Goal: Task Accomplishment & Management: Complete application form

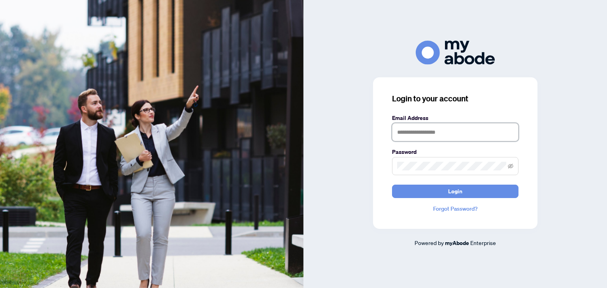
click at [430, 129] on input "text" at bounding box center [455, 132] width 126 height 18
type input "**********"
click at [511, 166] on icon "eye-invisible" at bounding box center [511, 167] width 2 height 2
click at [392, 185] on button "Login" at bounding box center [455, 191] width 126 height 13
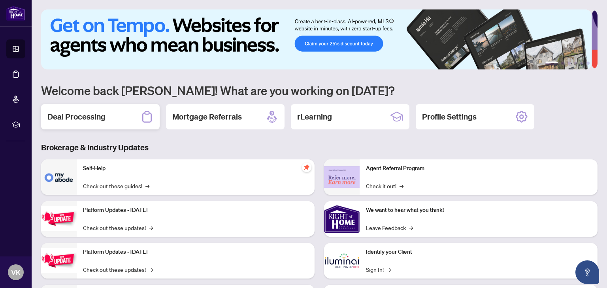
click at [100, 121] on h2 "Deal Processing" at bounding box center [76, 116] width 58 height 11
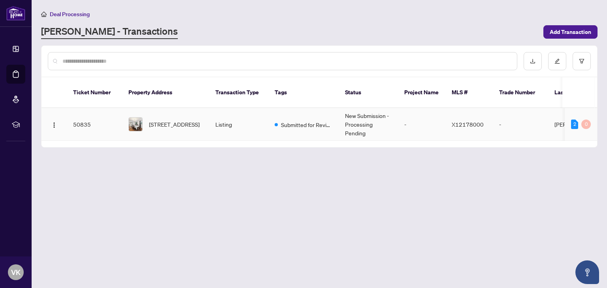
click at [98, 121] on td "50835" at bounding box center [94, 124] width 55 height 33
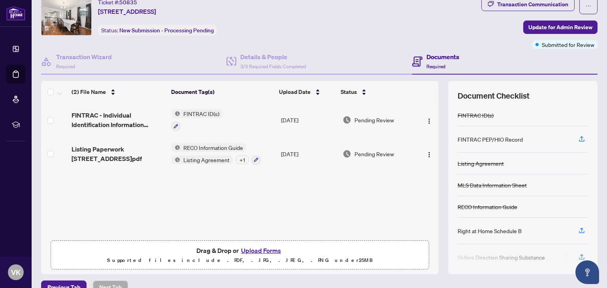
scroll to position [41, 0]
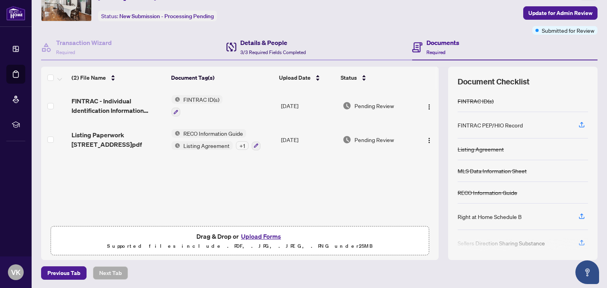
click at [265, 47] on div "Details & People 3/3 Required Fields Completed" at bounding box center [273, 47] width 66 height 19
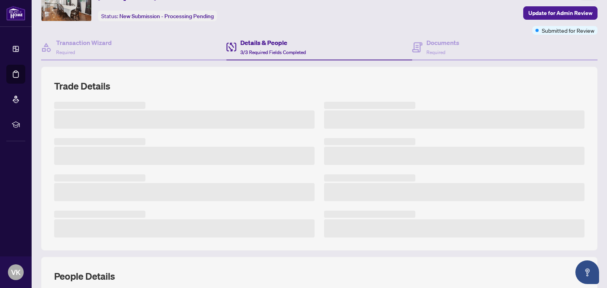
scroll to position [173, 0]
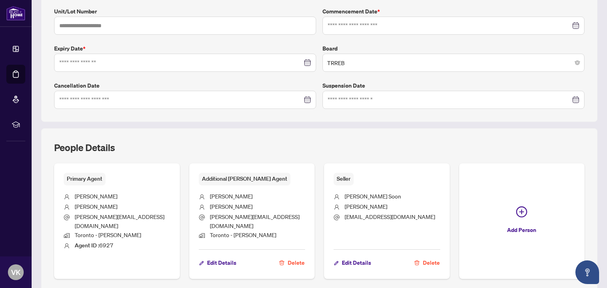
type input "**********"
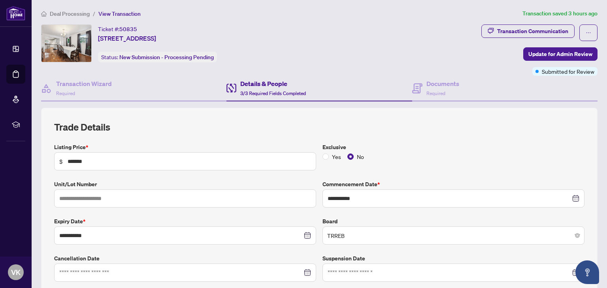
scroll to position [0, 0]
click at [417, 85] on icon at bounding box center [417, 89] width 10 height 10
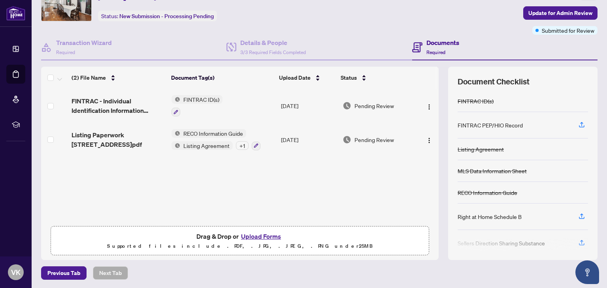
click at [263, 238] on button "Upload Forms" at bounding box center [261, 237] width 45 height 10
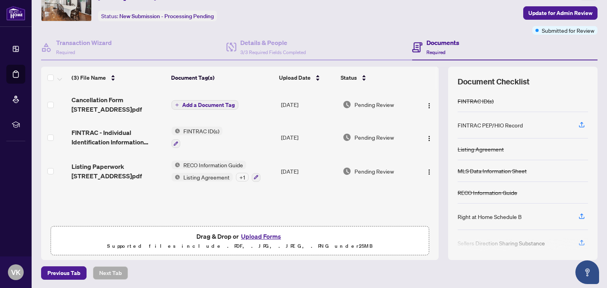
click at [209, 102] on span "Add a Document Tag" at bounding box center [208, 105] width 53 height 6
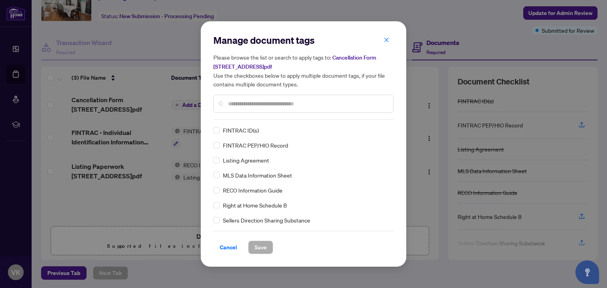
click at [275, 117] on div "Manage document tags Please browse the list or search to apply tags to: Cancell…" at bounding box center [303, 77] width 180 height 86
click at [278, 111] on div at bounding box center [303, 104] width 180 height 18
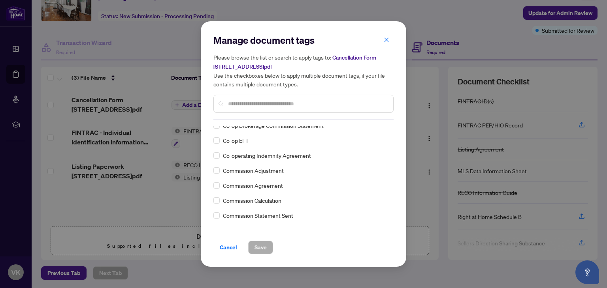
scroll to position [658, 0]
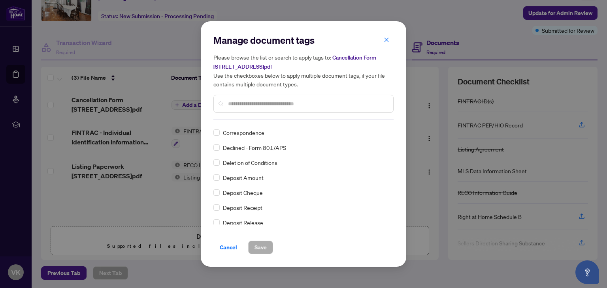
click at [284, 98] on div at bounding box center [303, 104] width 180 height 18
click at [284, 102] on input "text" at bounding box center [307, 104] width 159 height 9
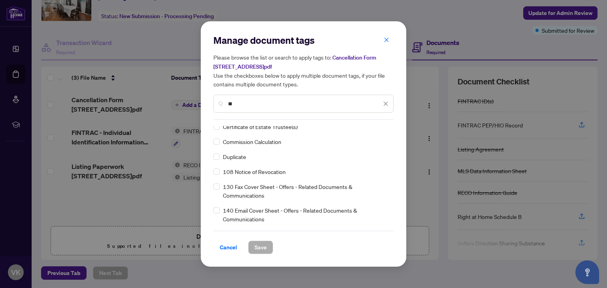
scroll to position [0, 0]
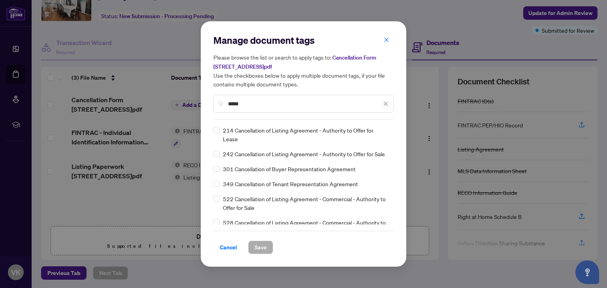
type input "*****"
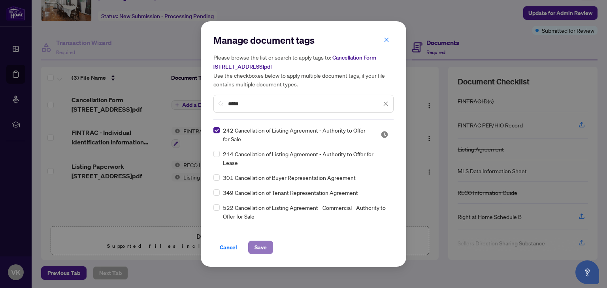
click at [267, 248] on button "Save" at bounding box center [260, 247] width 25 height 13
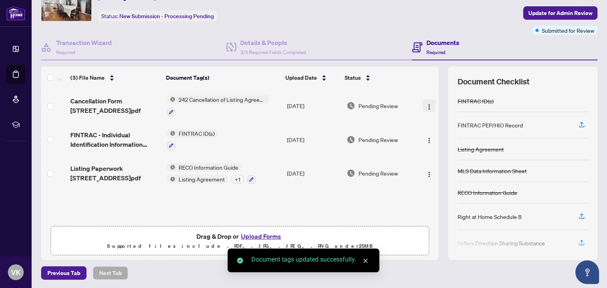
click at [426, 104] on img "button" at bounding box center [429, 107] width 6 height 6
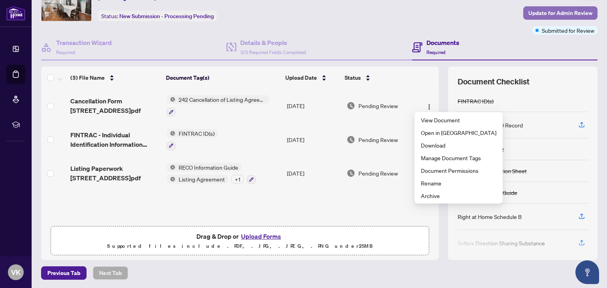
click at [532, 11] on span "Update for Admin Review" at bounding box center [560, 13] width 64 height 13
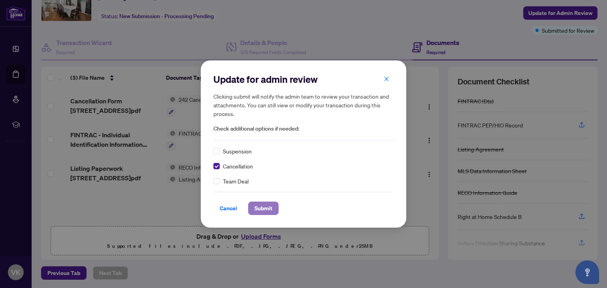
click at [266, 207] on span "Submit" at bounding box center [263, 208] width 18 height 13
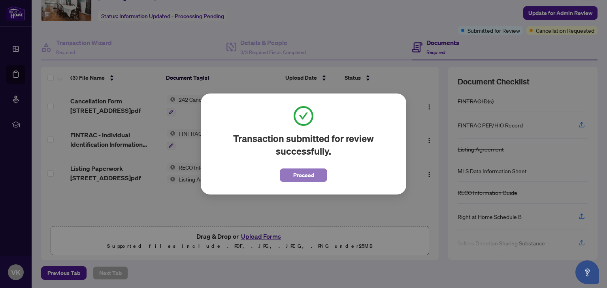
click at [300, 178] on span "Proceed" at bounding box center [303, 175] width 21 height 13
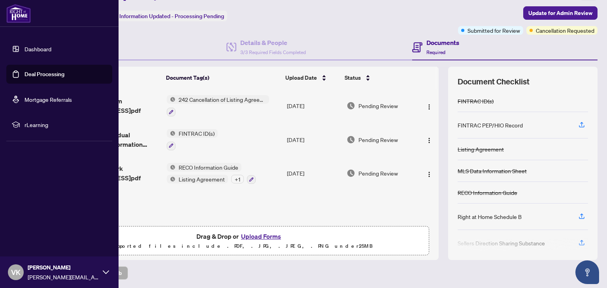
click at [33, 47] on link "Dashboard" at bounding box center [37, 48] width 27 height 7
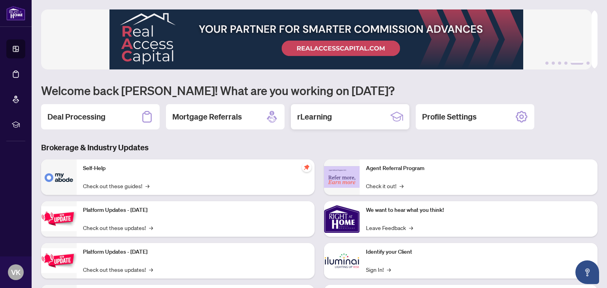
click at [353, 113] on div "rLearning" at bounding box center [350, 116] width 119 height 25
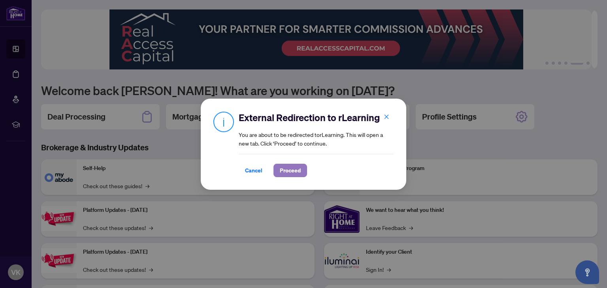
click at [299, 168] on span "Proceed" at bounding box center [290, 170] width 21 height 13
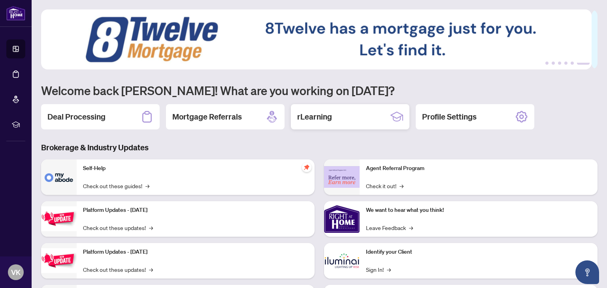
click at [356, 119] on div "rLearning" at bounding box center [350, 116] width 119 height 25
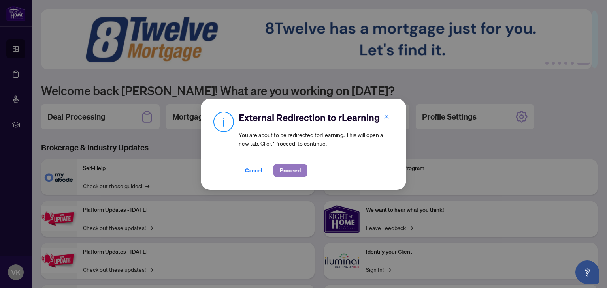
click at [299, 171] on span "Proceed" at bounding box center [290, 170] width 21 height 13
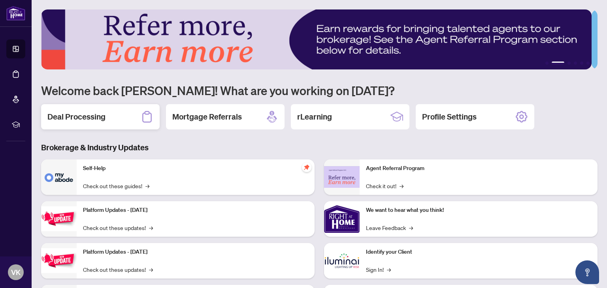
click at [79, 118] on h2 "Deal Processing" at bounding box center [76, 116] width 58 height 11
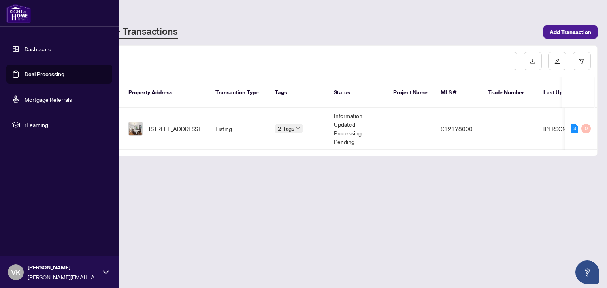
click at [24, 49] on link "Dashboard" at bounding box center [37, 48] width 27 height 7
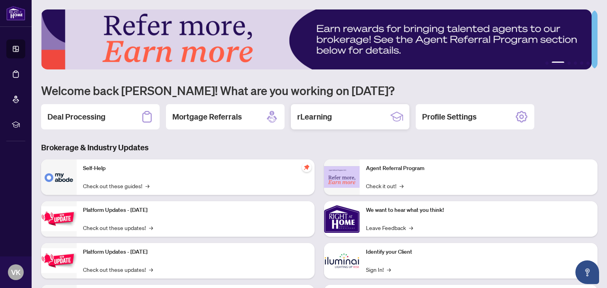
click at [332, 109] on div "rLearning" at bounding box center [350, 116] width 119 height 25
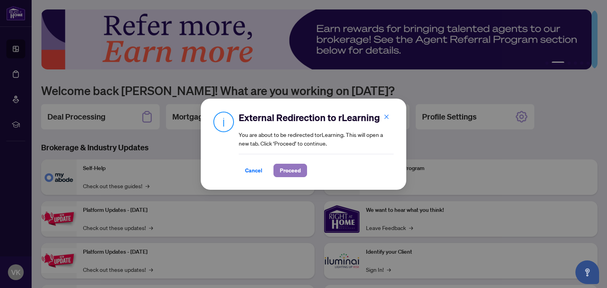
click at [296, 171] on span "Proceed" at bounding box center [290, 170] width 21 height 13
